Goal: Navigation & Orientation: Find specific page/section

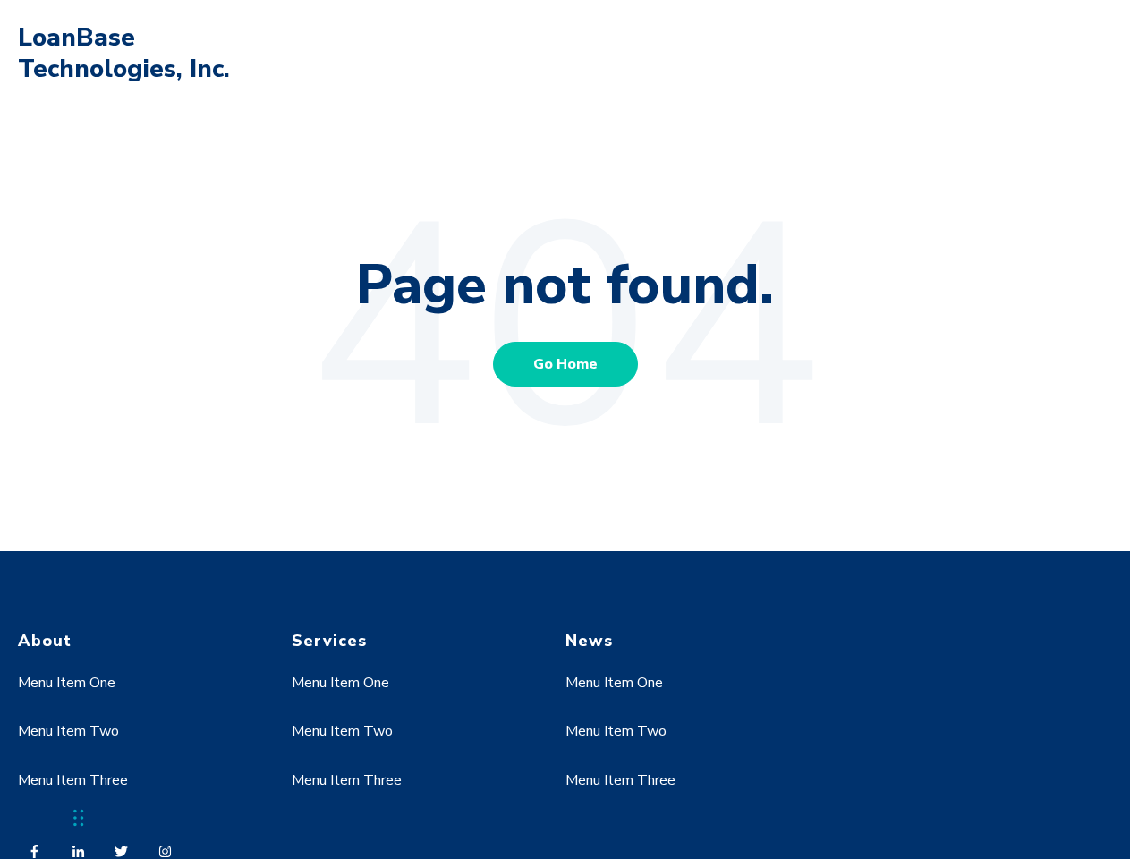
click at [67, 682] on link "Menu Item One" at bounding box center [66, 683] width 97 height 20
click at [67, 731] on link "Menu Item Two" at bounding box center [68, 731] width 101 height 20
click at [341, 682] on link "Menu Item One" at bounding box center [340, 683] width 97 height 20
click at [341, 731] on link "Menu Item Two" at bounding box center [342, 731] width 101 height 20
click at [346, 780] on link "Menu Item Three" at bounding box center [347, 780] width 110 height 20
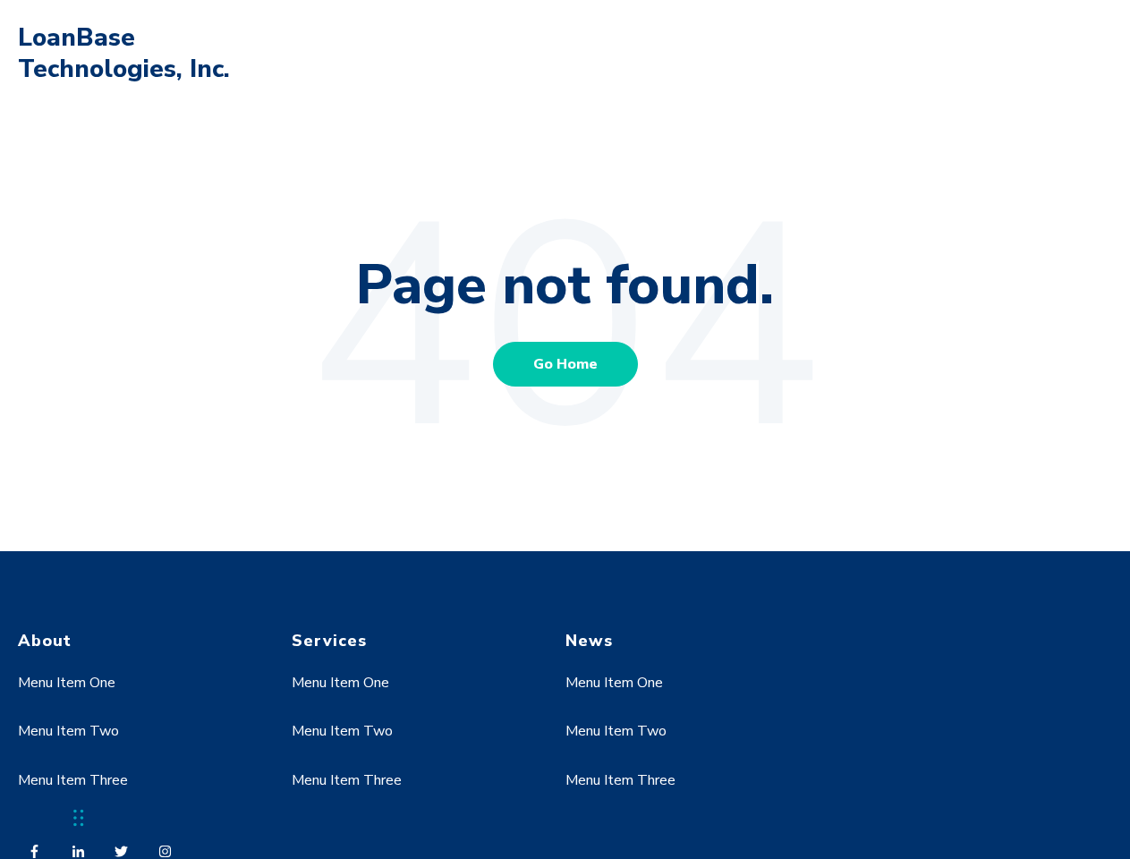
click at [614, 682] on link "Menu Item One" at bounding box center [613, 683] width 97 height 20
click at [614, 731] on link "Menu Item Two" at bounding box center [615, 731] width 101 height 20
click at [620, 780] on link "Menu Item Three" at bounding box center [620, 780] width 110 height 20
click at [79, 817] on div "Chat Widget" at bounding box center [44, 816] width 89 height 86
